Goal: Task Accomplishment & Management: Manage account settings

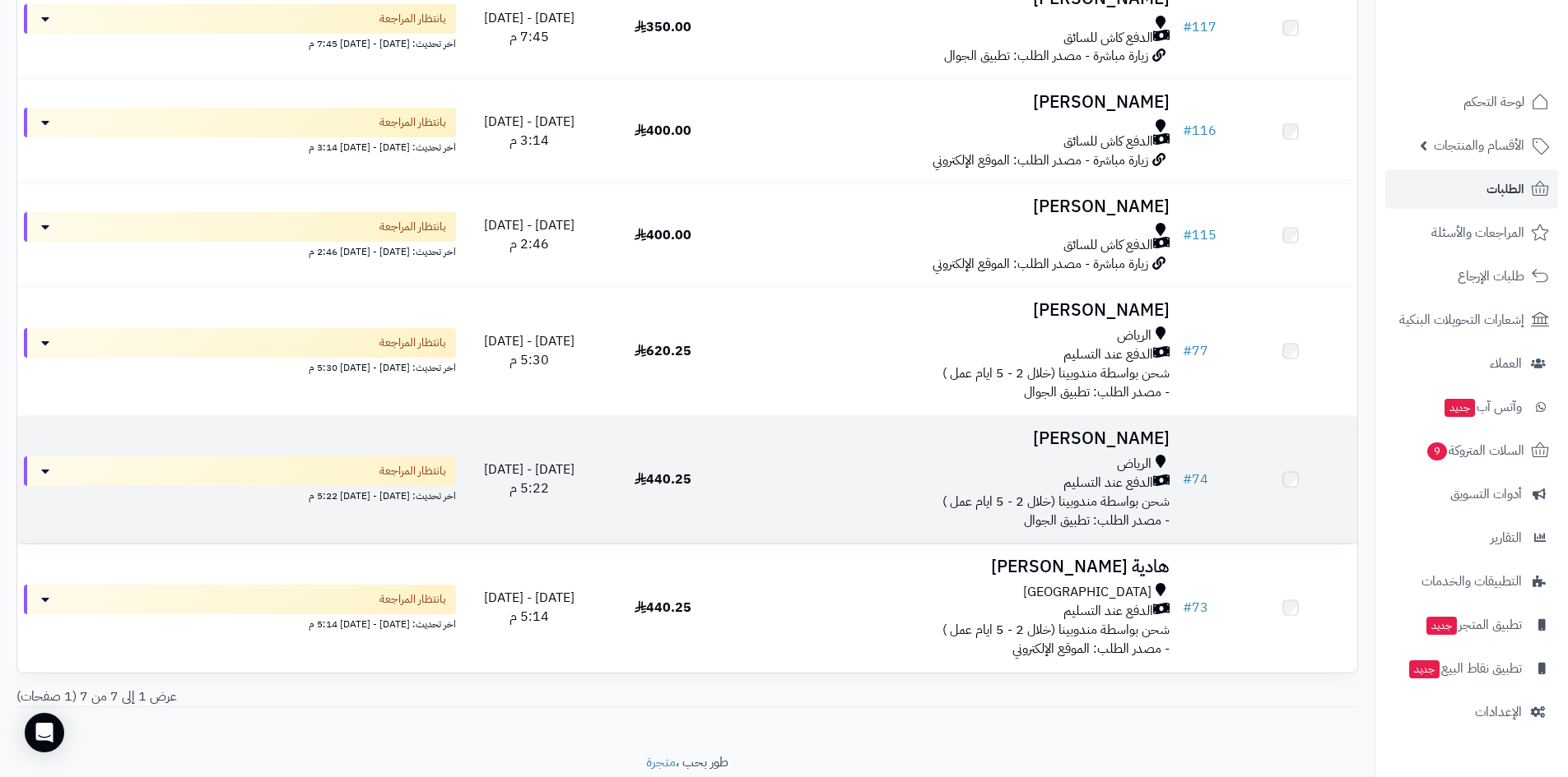
drag, startPoint x: 950, startPoint y: 388, endPoint x: 951, endPoint y: 405, distance: 17.0
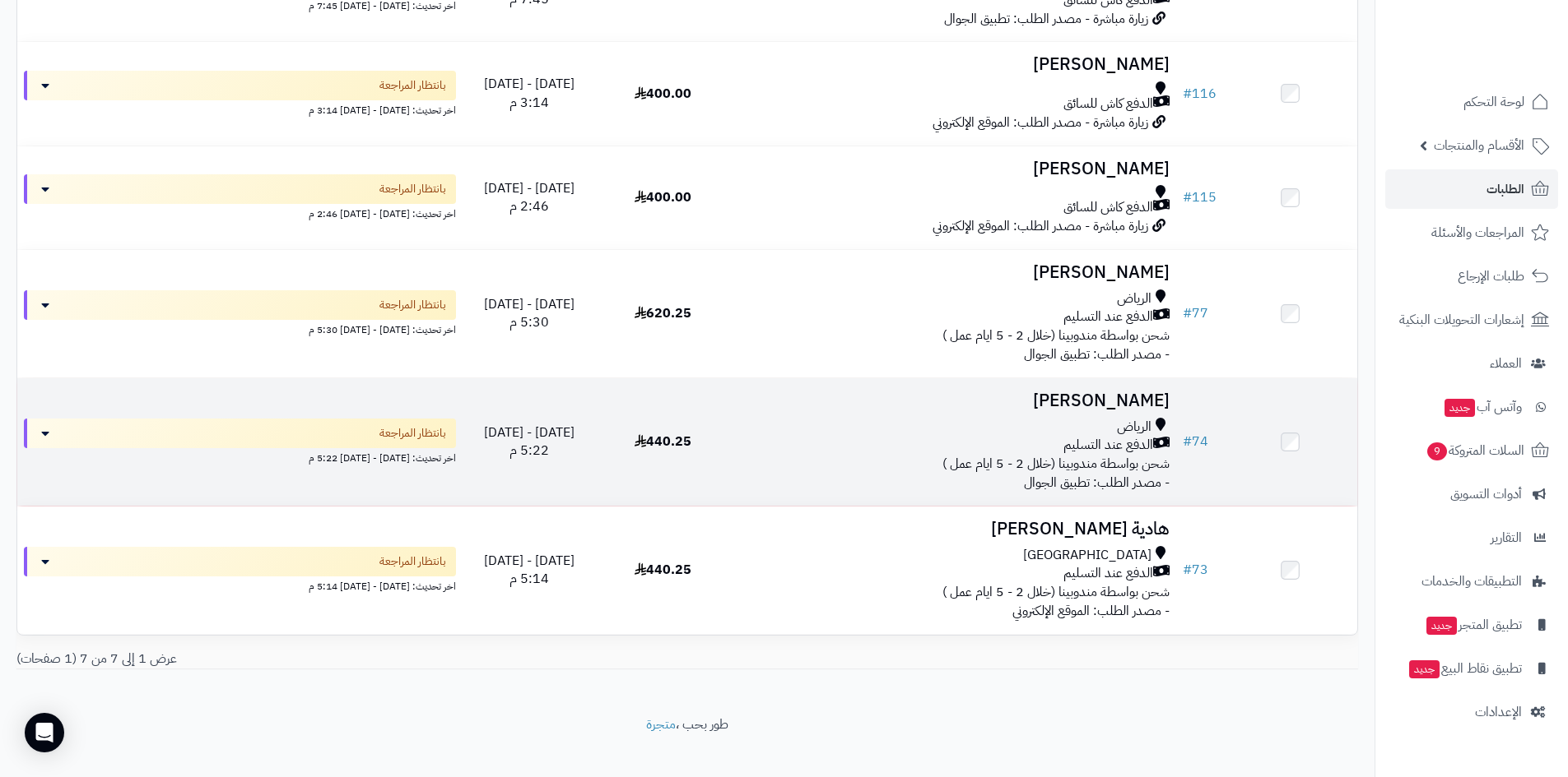
scroll to position [437, 0]
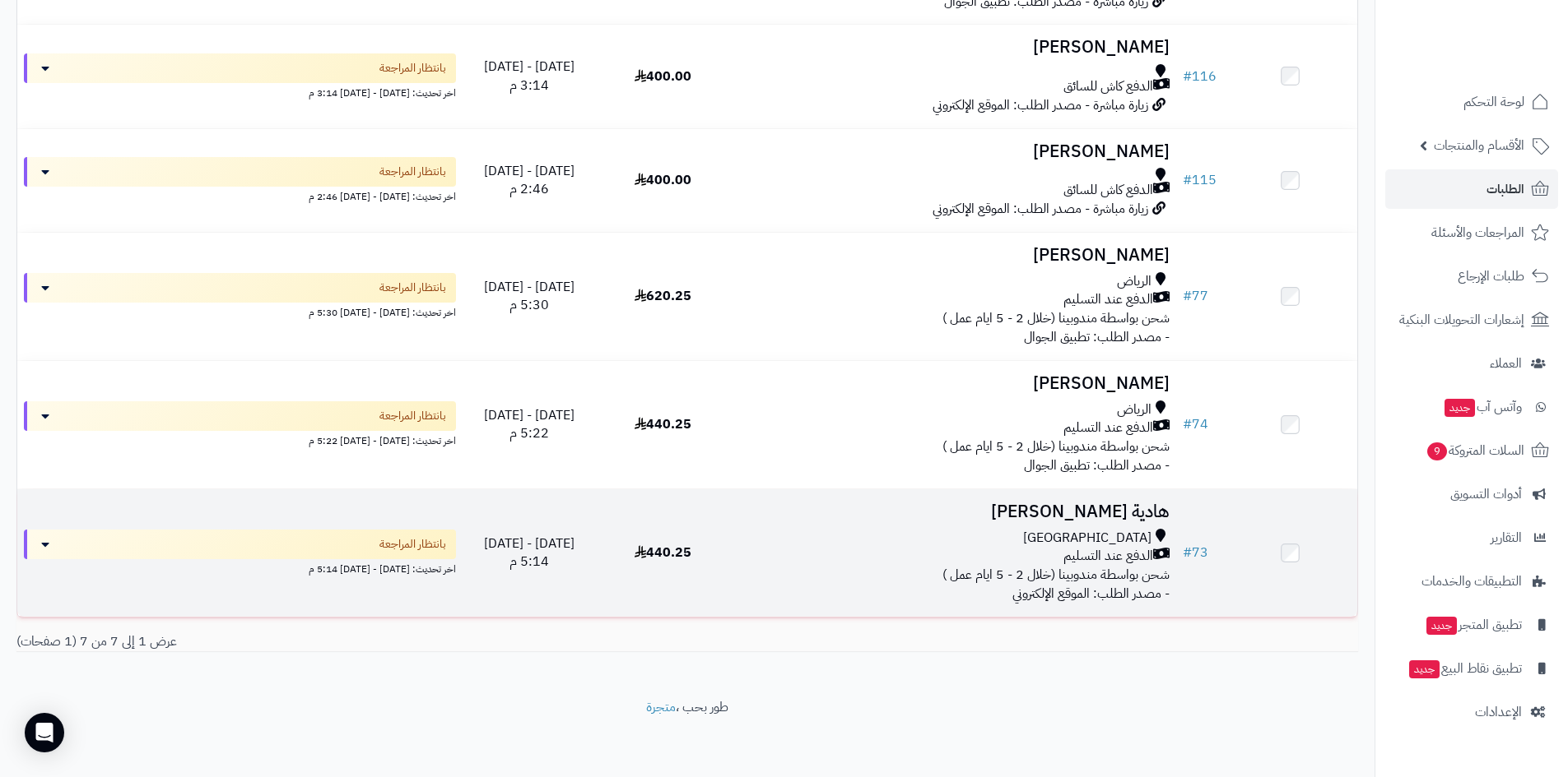
click at [1293, 569] on td at bounding box center [1289, 554] width 134 height 128
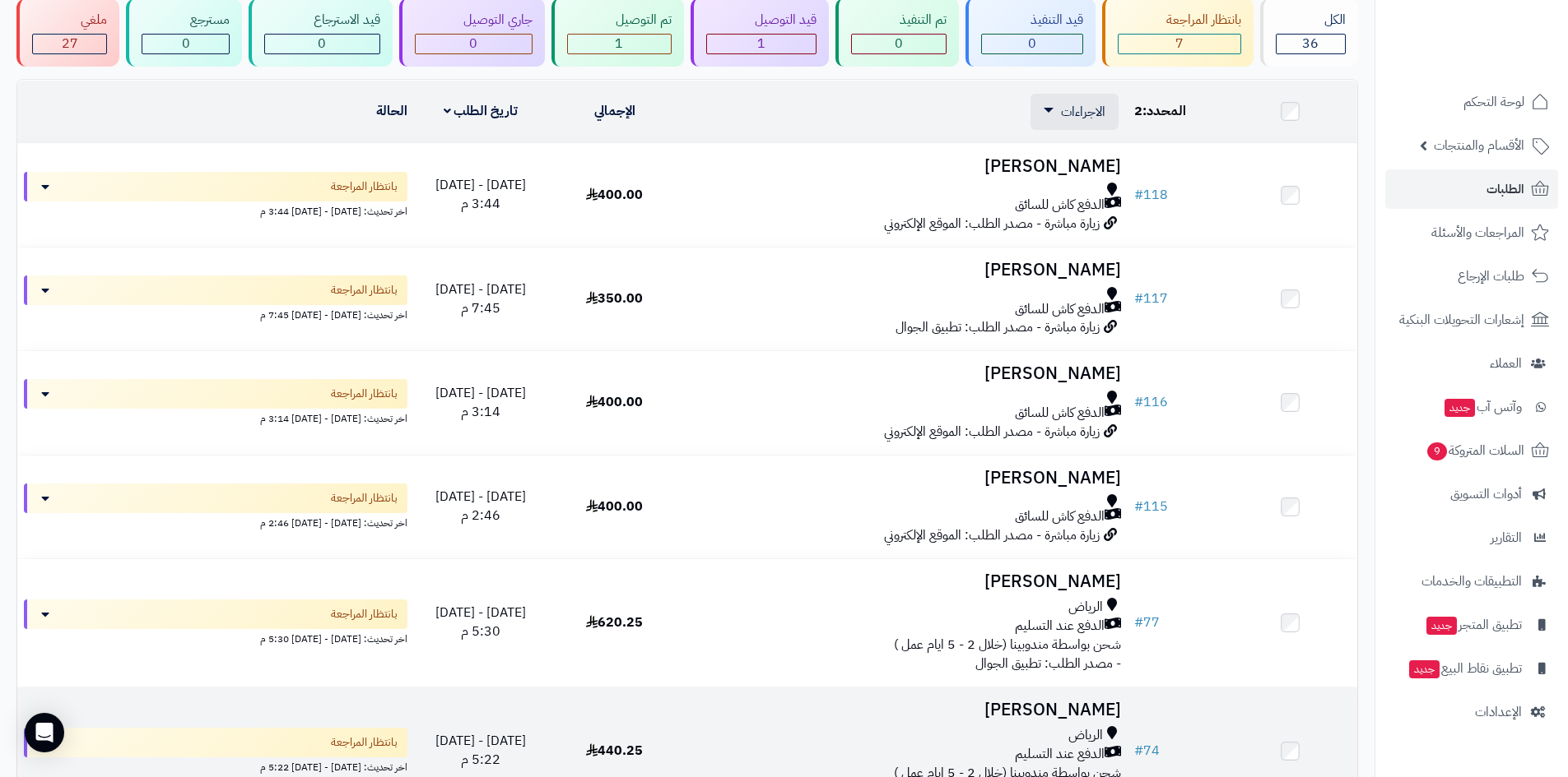
scroll to position [0, 0]
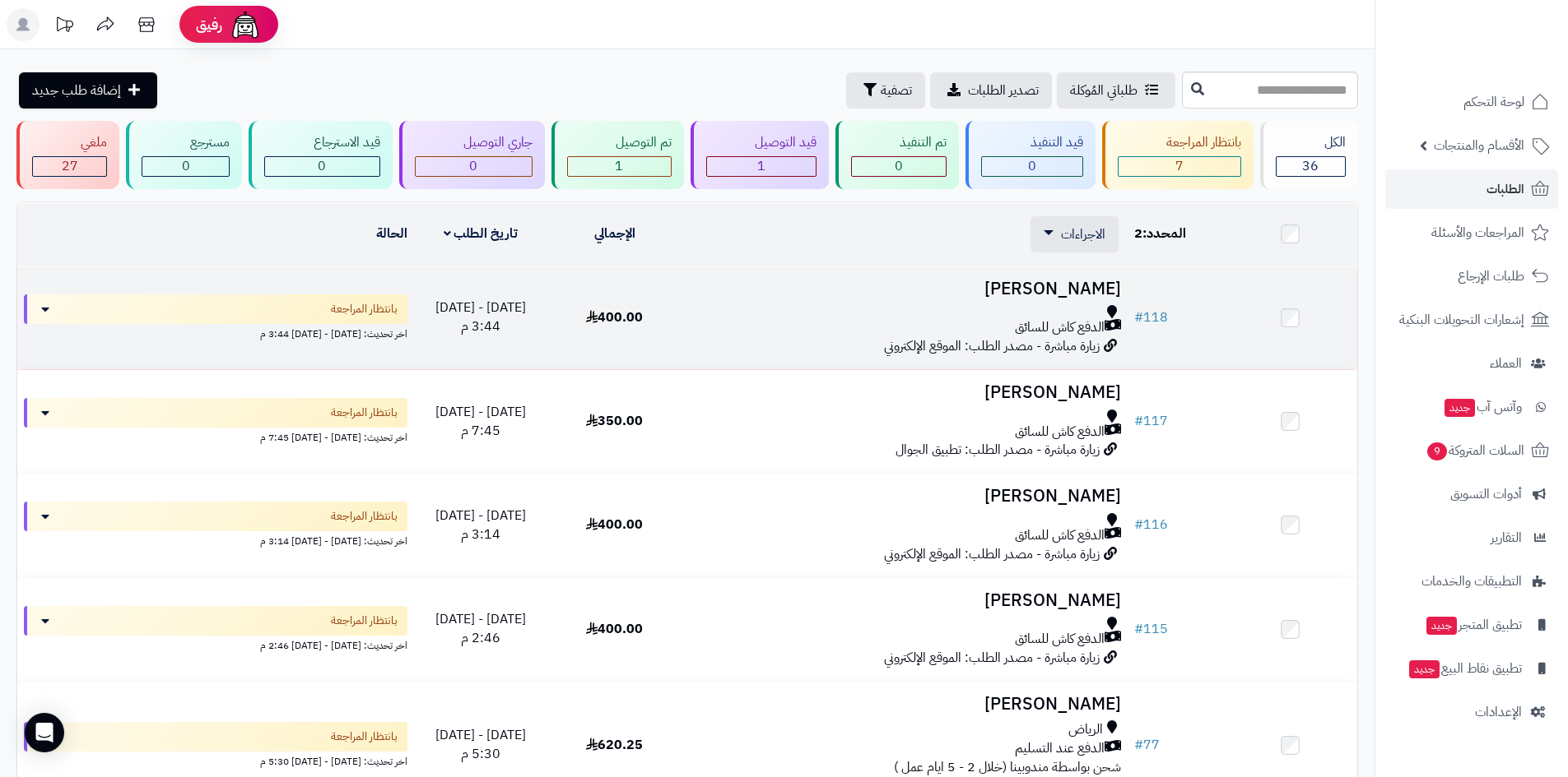
click at [1283, 328] on td at bounding box center [1289, 317] width 134 height 102
click at [1281, 321] on td at bounding box center [1289, 317] width 134 height 102
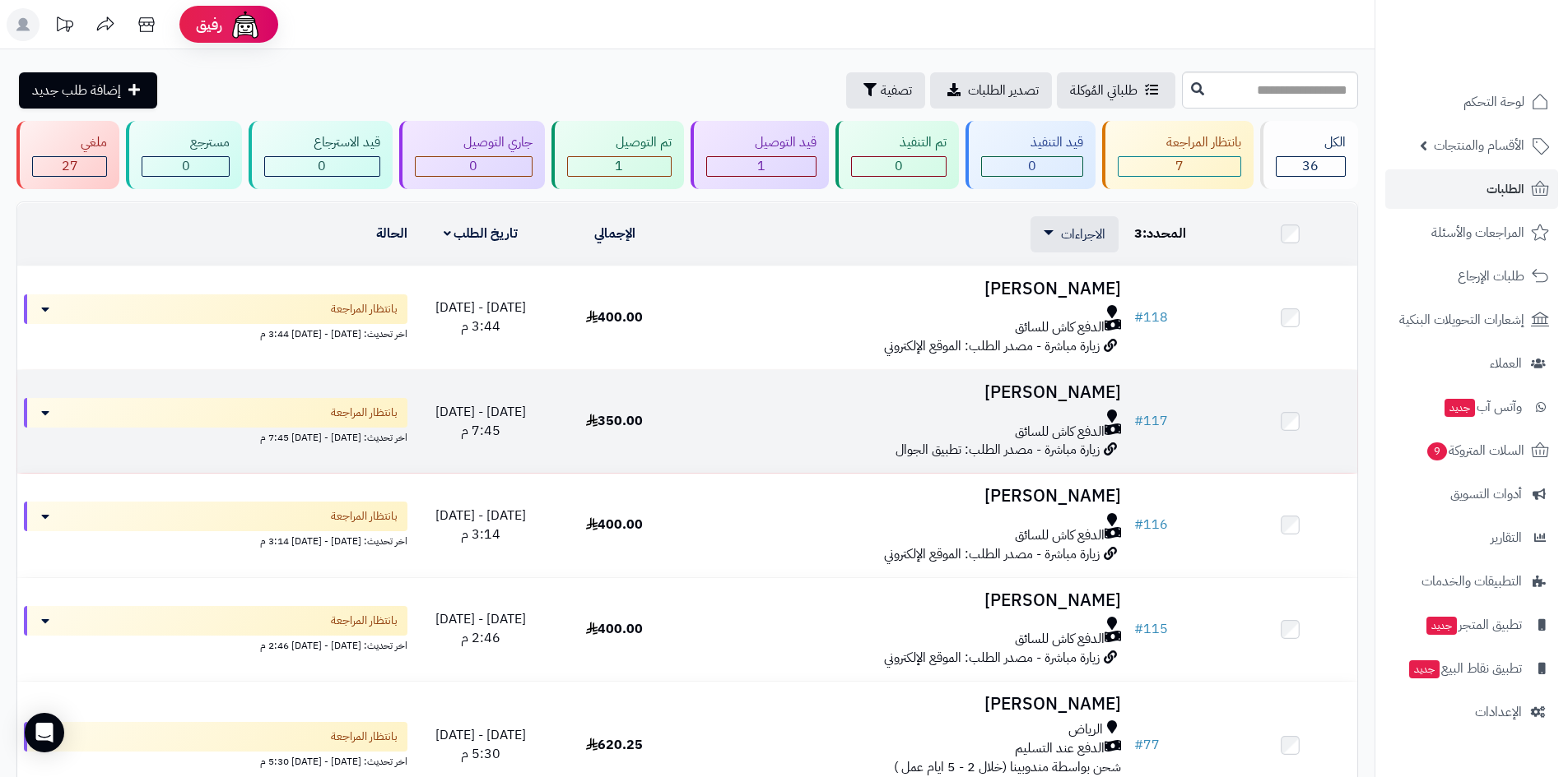
scroll to position [4, 0]
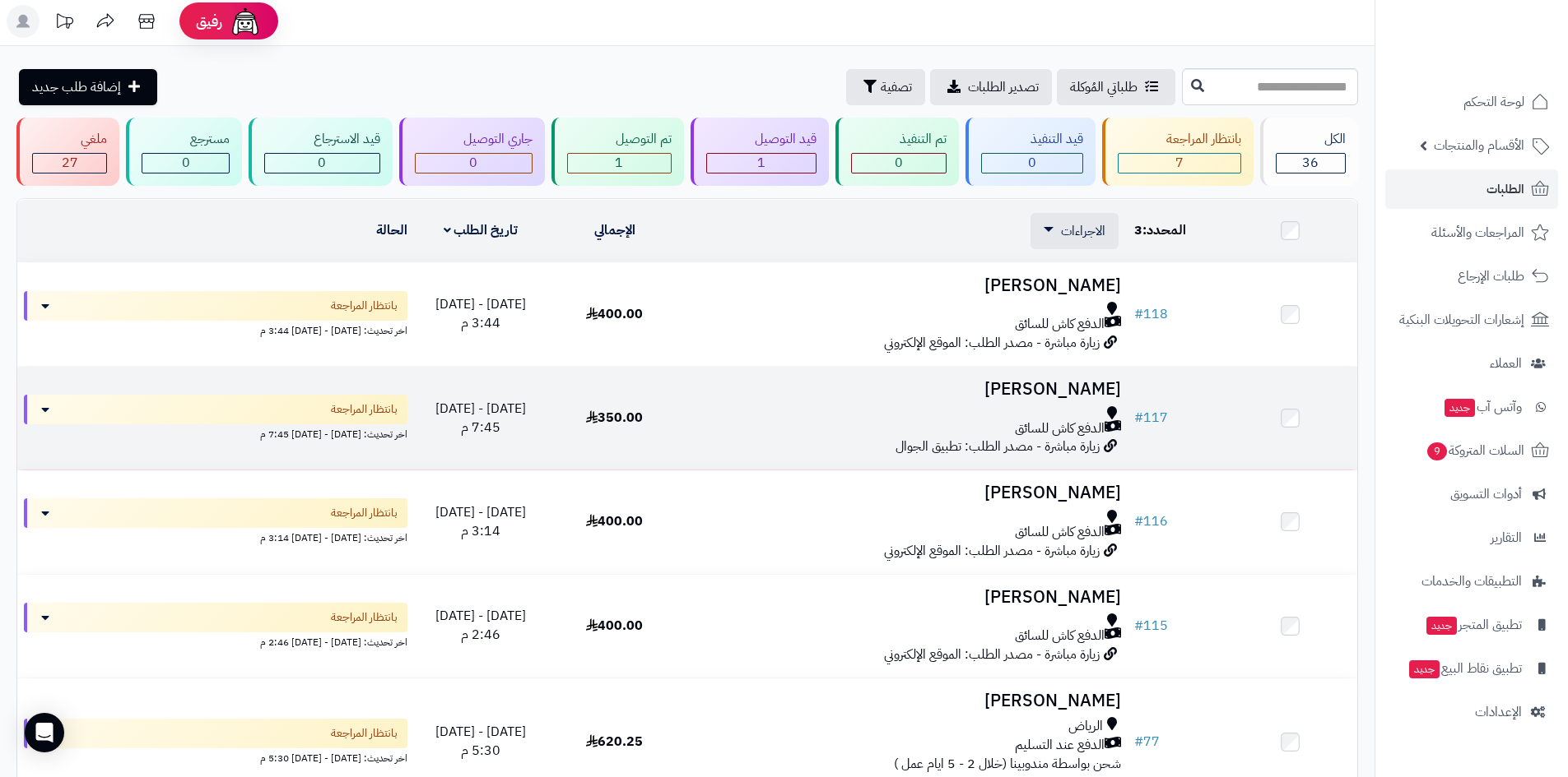
drag, startPoint x: 1288, startPoint y: 411, endPoint x: 1288, endPoint y: 428, distance: 17.0
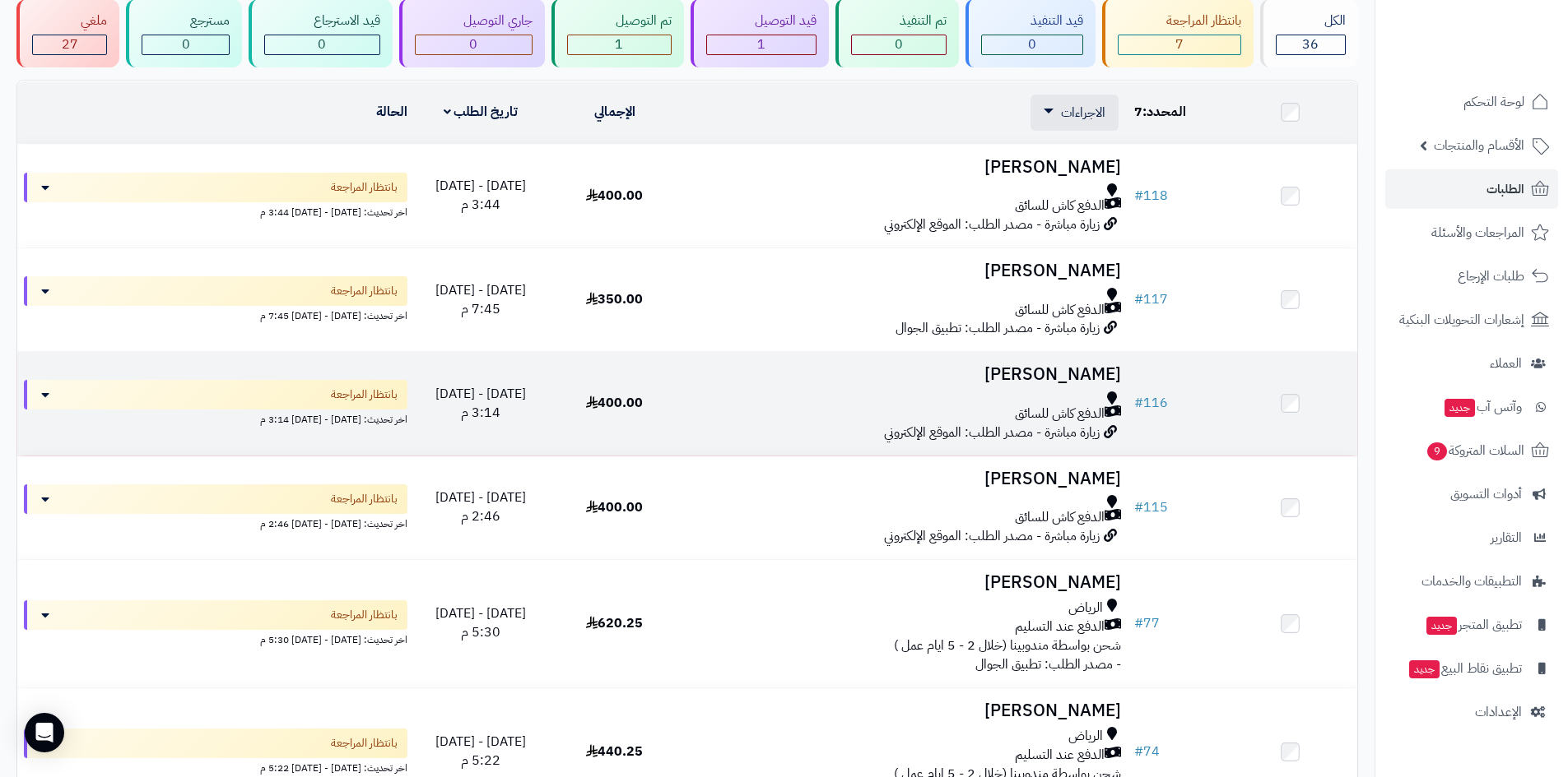
scroll to position [0, 0]
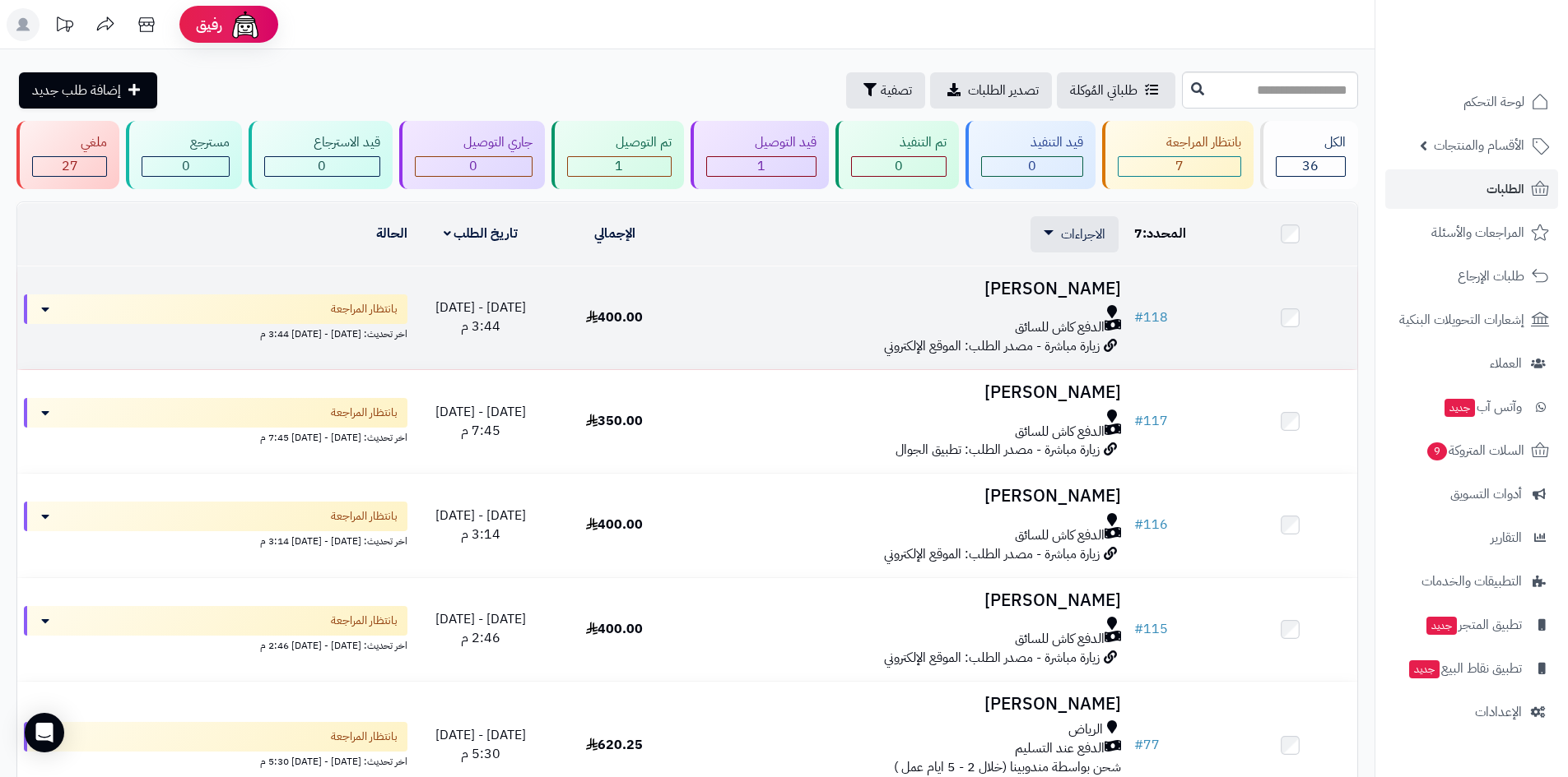
drag, startPoint x: 1116, startPoint y: 437, endPoint x: 1042, endPoint y: 266, distance: 186.3
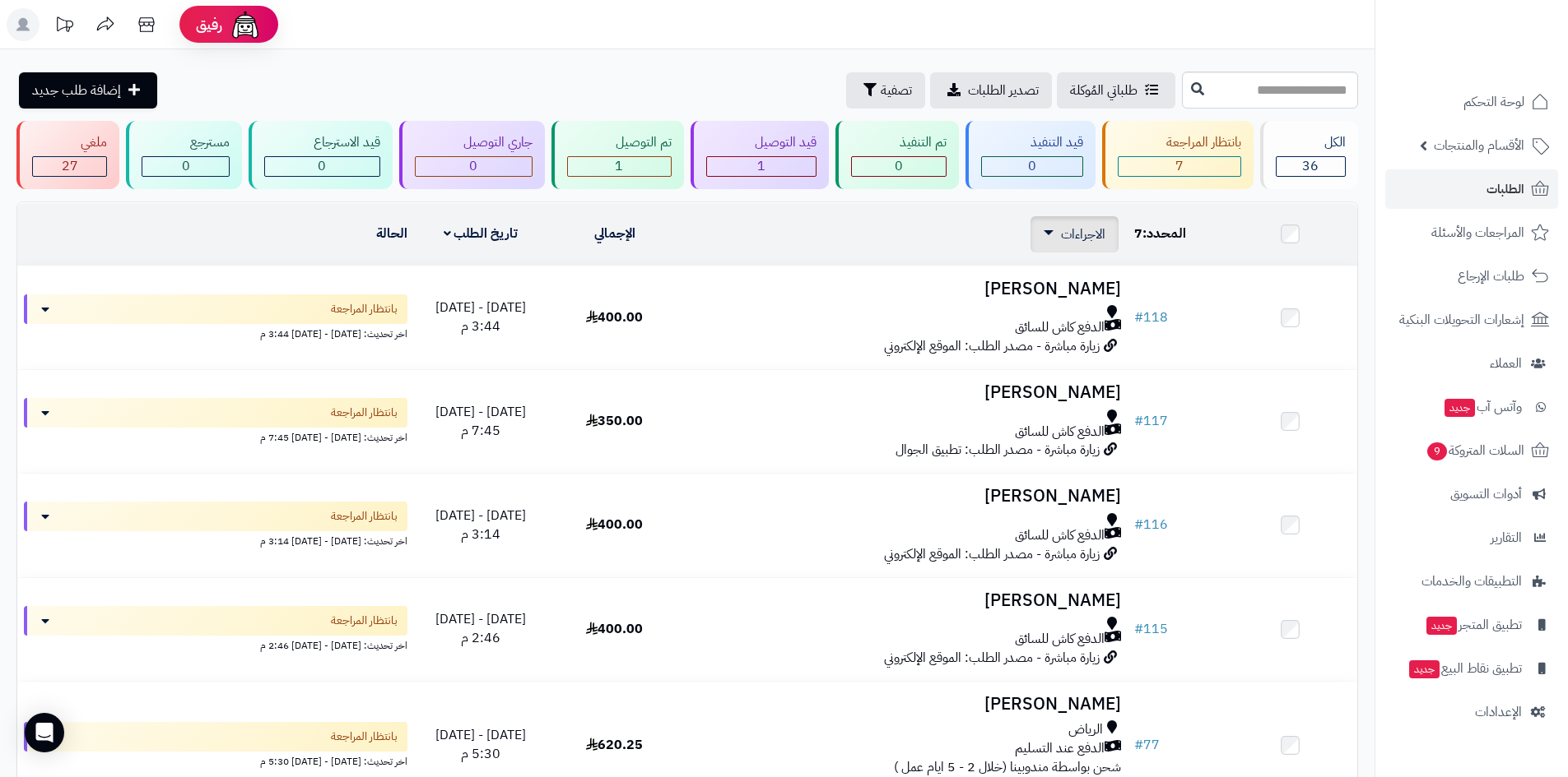
drag, startPoint x: 1103, startPoint y: 219, endPoint x: 1103, endPoint y: 230, distance: 11.0
click at [1103, 220] on div "الاجراءات تحديث حالة الطلبات تحضير الطلبات إصدار بوليصة الشحنة للطلب طباعة قائم…" at bounding box center [1075, 234] width 88 height 36
click at [1082, 247] on div "الاجراءات تحديث حالة الطلبات تحضير الطلبات إصدار بوليصة الشحنة للطلب طباعة قائم…" at bounding box center [1075, 234] width 88 height 36
click at [408, 238] on td "الحالة" at bounding box center [216, 234] width 397 height 62
click at [472, 235] on link "تاريخ الطلب" at bounding box center [480, 233] width 74 height 20
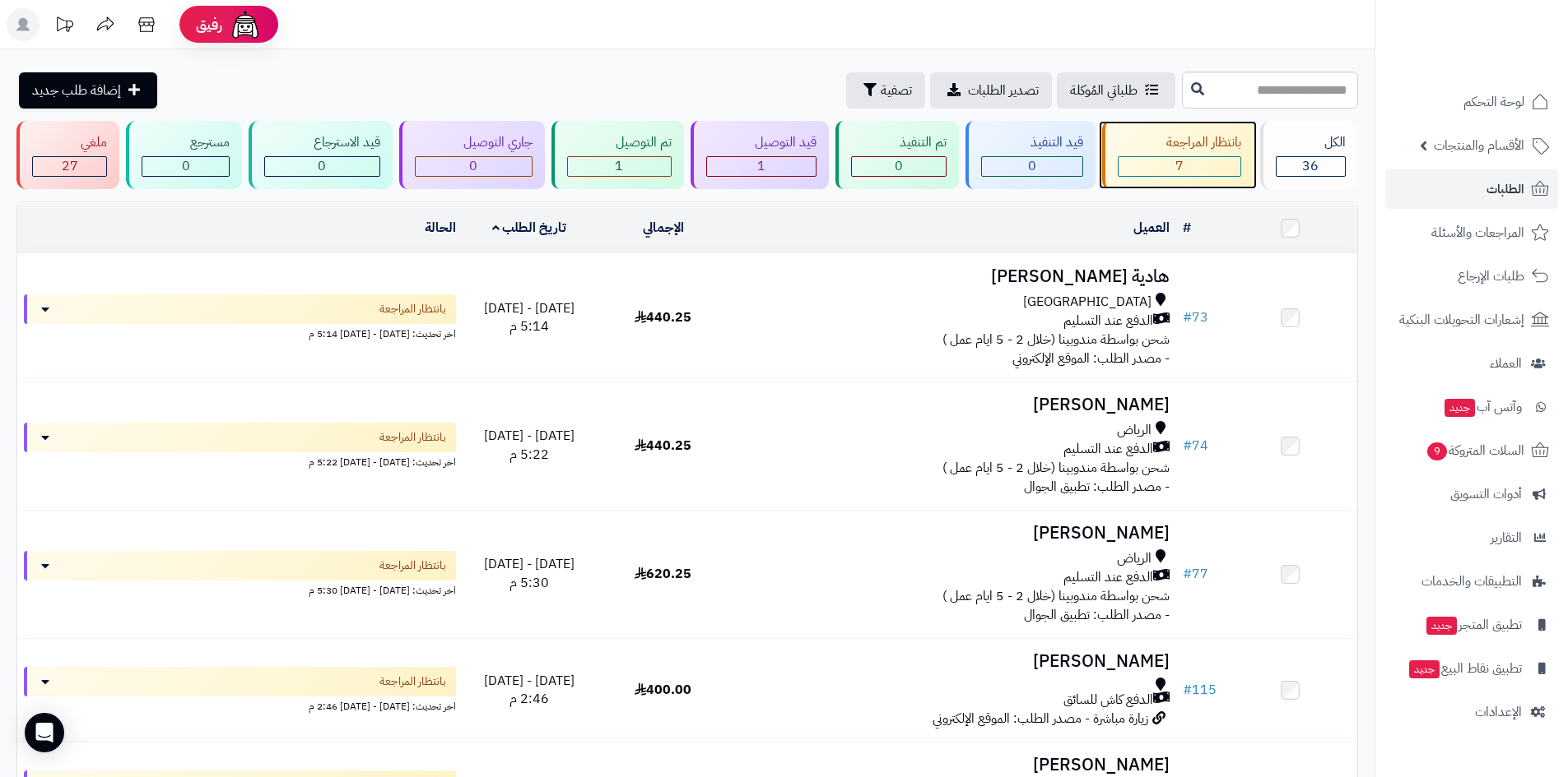
click at [1191, 162] on div "7" at bounding box center [1179, 166] width 122 height 19
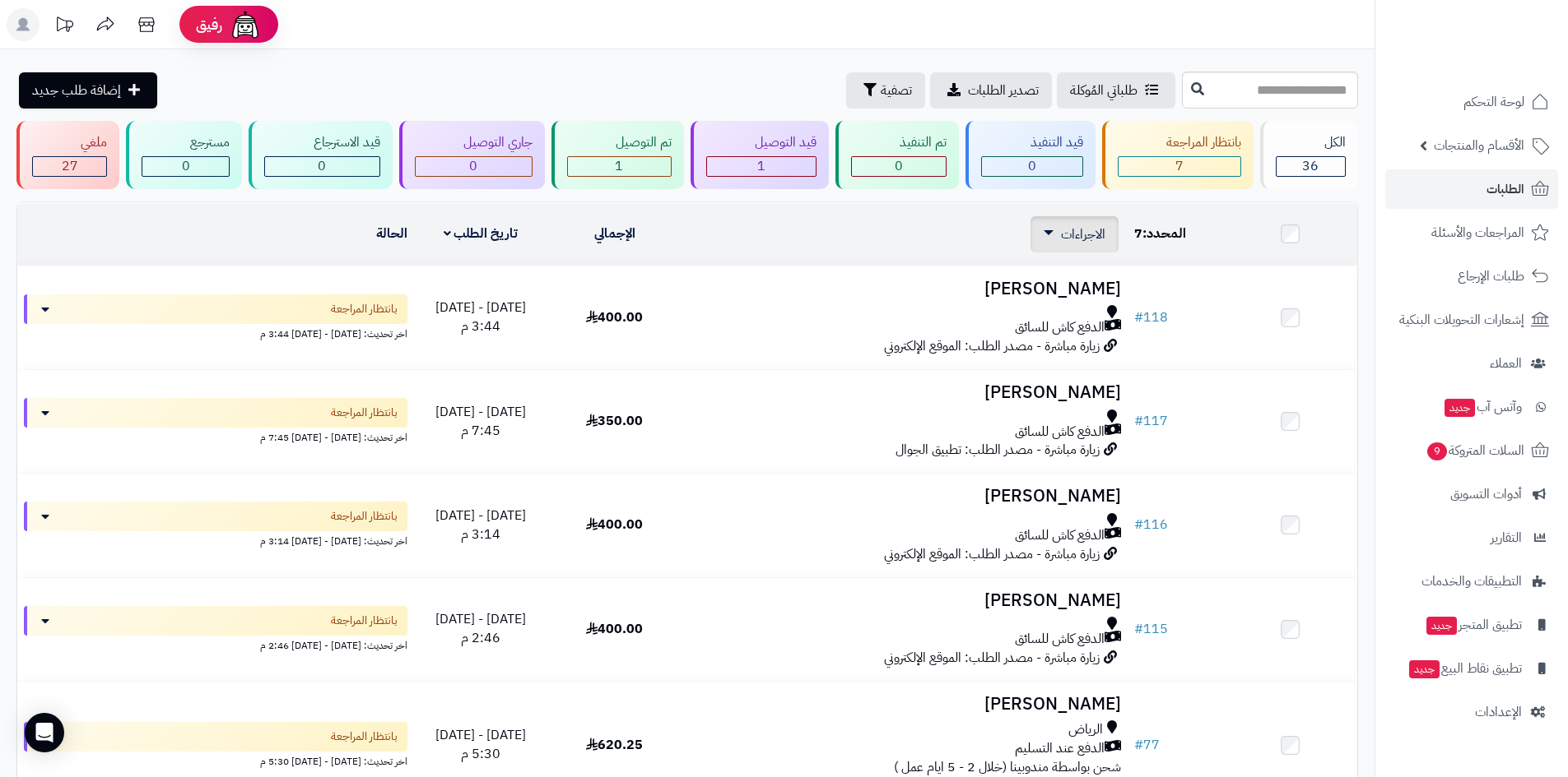
click at [1057, 258] on td "العميل الاجراءات تحديث حالة الطلبات تحضير الطلبات إصدار بوليصة الشحنة للطلب طبا…" at bounding box center [904, 234] width 446 height 62
click at [1064, 230] on span "الاجراءات" at bounding box center [1082, 234] width 45 height 20
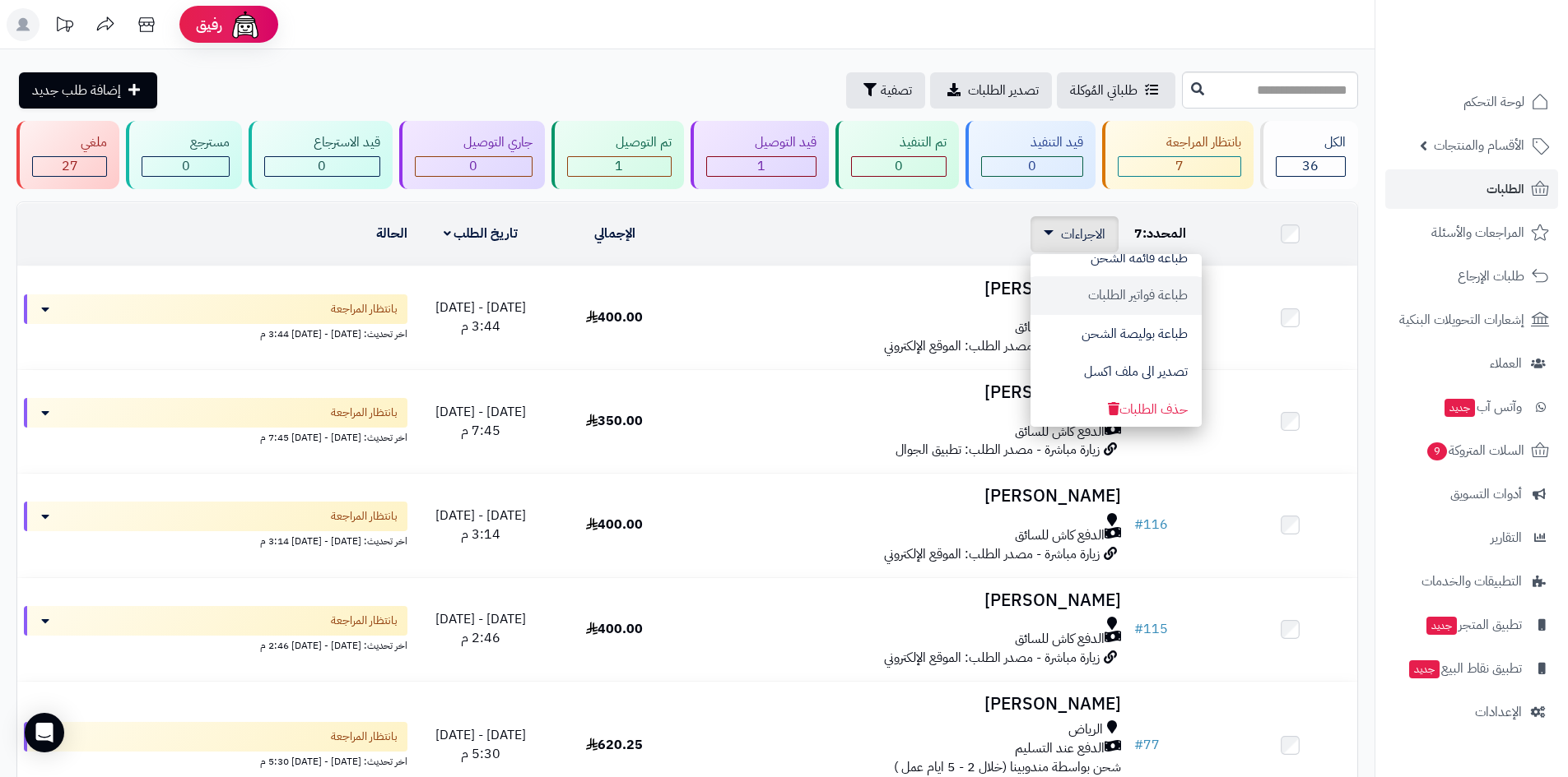
scroll to position [138, 0]
click at [1104, 391] on button "حذف الطلبات" at bounding box center [1116, 403] width 171 height 38
